Goal: Browse casually: Explore the website without a specific task or goal

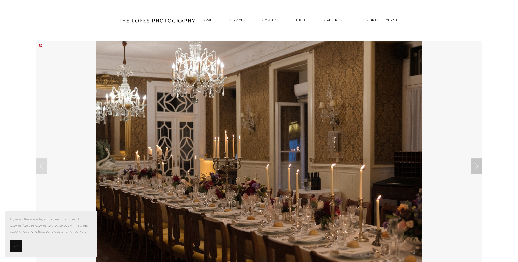
click at [476, 168] on link "Next Slide" at bounding box center [476, 166] width 11 height 15
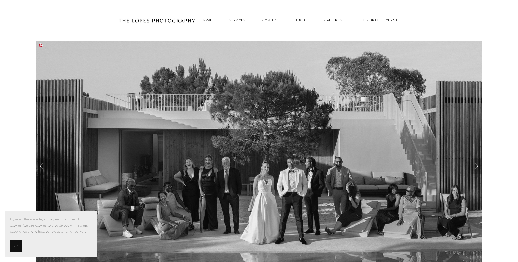
click at [476, 168] on link "Next Slide" at bounding box center [476, 166] width 11 height 15
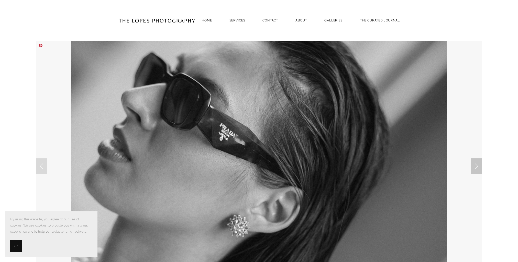
click at [476, 168] on link "Next Slide" at bounding box center [476, 166] width 11 height 15
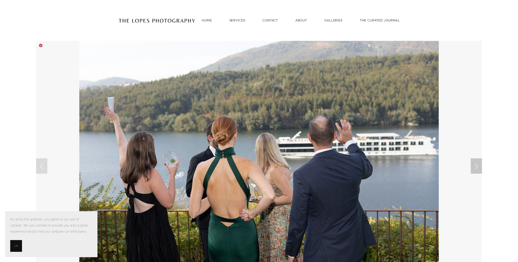
click at [476, 168] on link "Next Slide" at bounding box center [476, 166] width 11 height 15
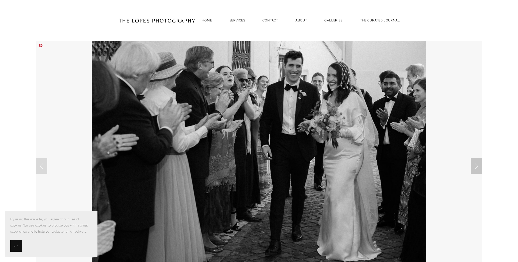
click at [476, 168] on link "Next Slide" at bounding box center [476, 166] width 11 height 15
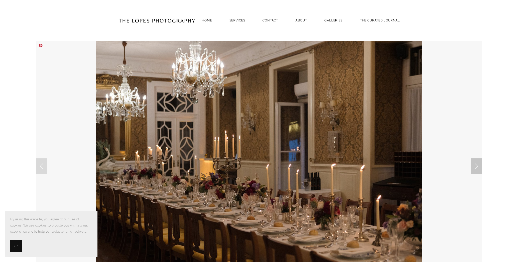
click at [476, 168] on link "Next Slide" at bounding box center [476, 166] width 11 height 15
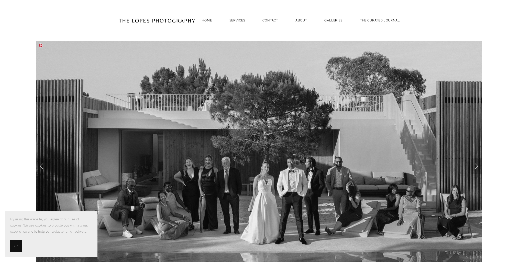
click at [476, 168] on link "Next Slide" at bounding box center [476, 166] width 11 height 15
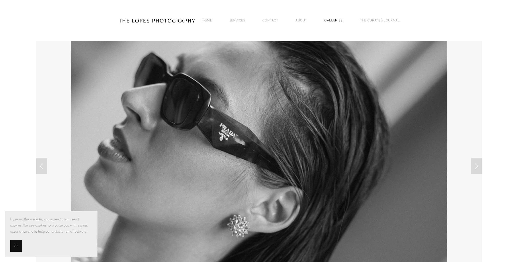
click at [330, 18] on link "GALLERIES" at bounding box center [333, 20] width 18 height 7
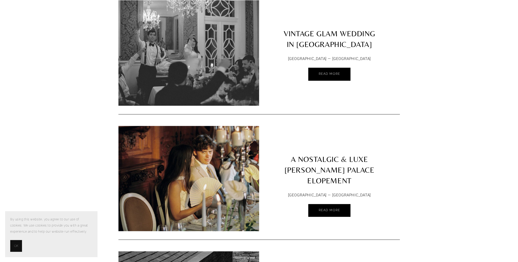
scroll to position [256, 0]
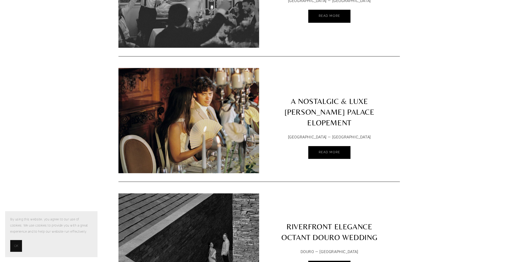
click at [198, 115] on img at bounding box center [188, 110] width 141 height 180
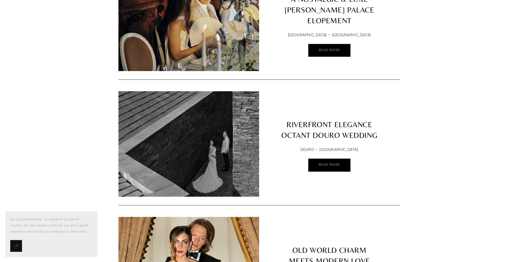
click at [187, 140] on img at bounding box center [188, 122] width 141 height 176
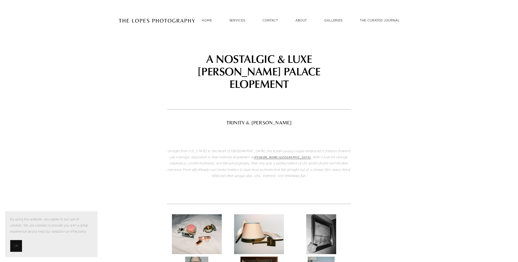
scroll to position [102, 0]
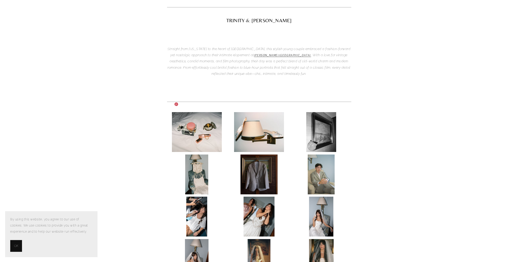
click at [198, 120] on img at bounding box center [197, 132] width 50 height 40
click at [187, 124] on img at bounding box center [197, 132] width 50 height 40
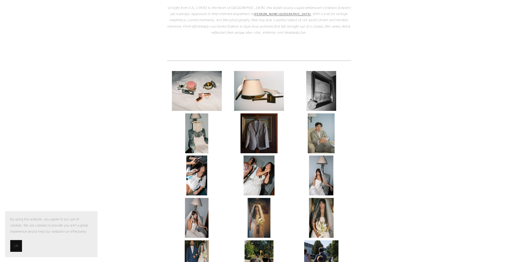
scroll to position [205, 0]
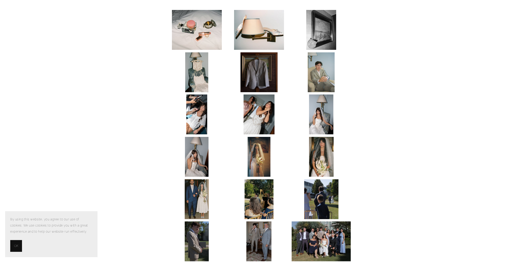
click at [198, 141] on img at bounding box center [197, 157] width 24 height 40
click at [205, 184] on img at bounding box center [197, 200] width 24 height 40
click at [260, 180] on img at bounding box center [259, 200] width 29 height 40
click at [259, 145] on img at bounding box center [259, 157] width 23 height 40
click at [322, 138] on img at bounding box center [321, 157] width 25 height 40
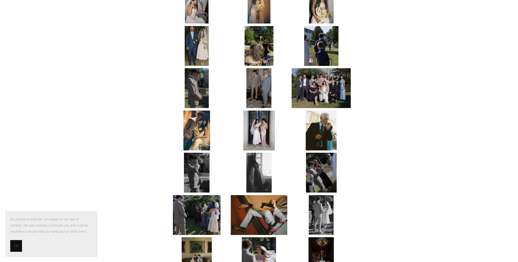
scroll to position [512, 0]
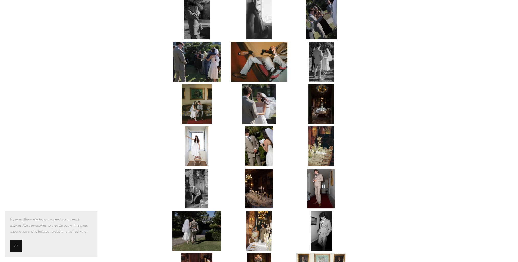
click at [197, 128] on img at bounding box center [197, 147] width 24 height 40
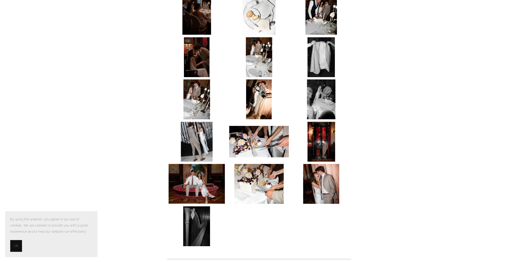
scroll to position [895, 0]
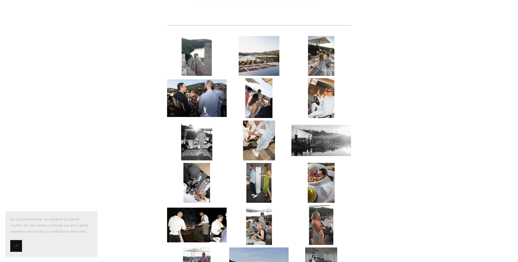
scroll to position [333, 0]
